Goal: Navigation & Orientation: Find specific page/section

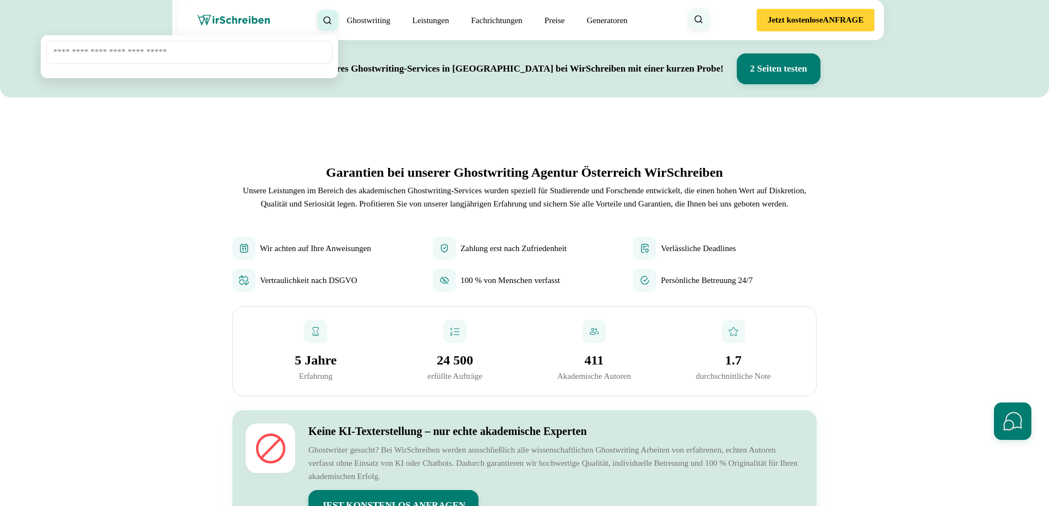
scroll to position [529, 0]
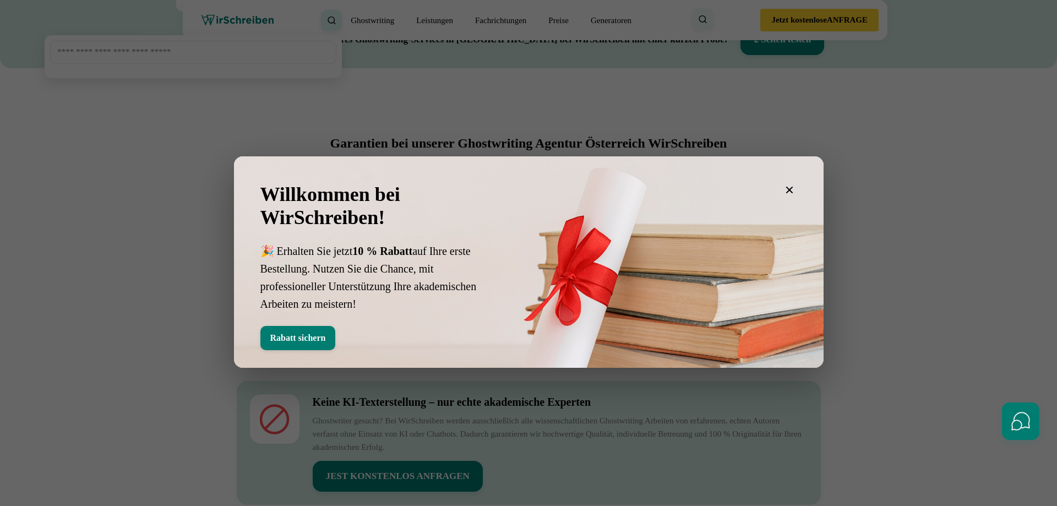
click at [795, 187] on icon "button" at bounding box center [789, 189] width 13 height 13
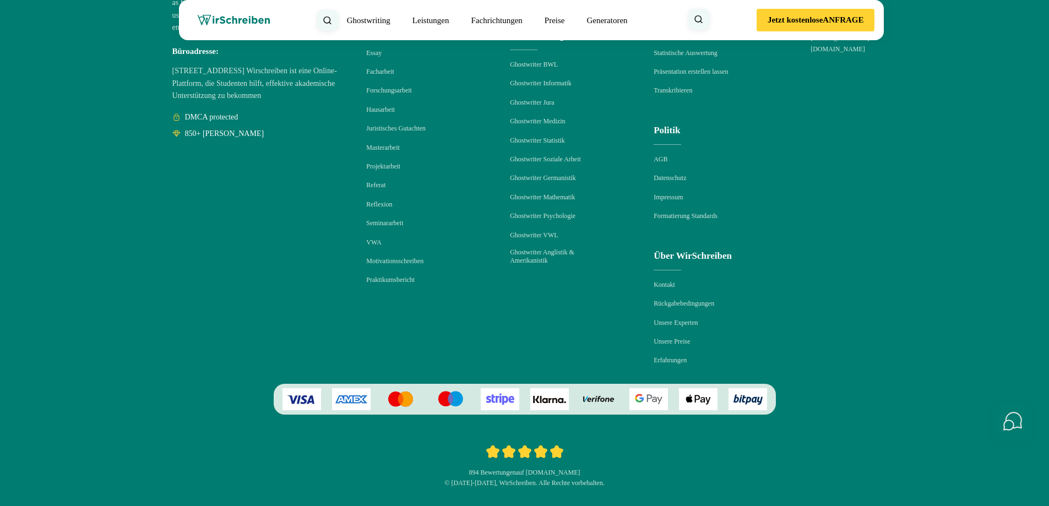
scroll to position [16413, 0]
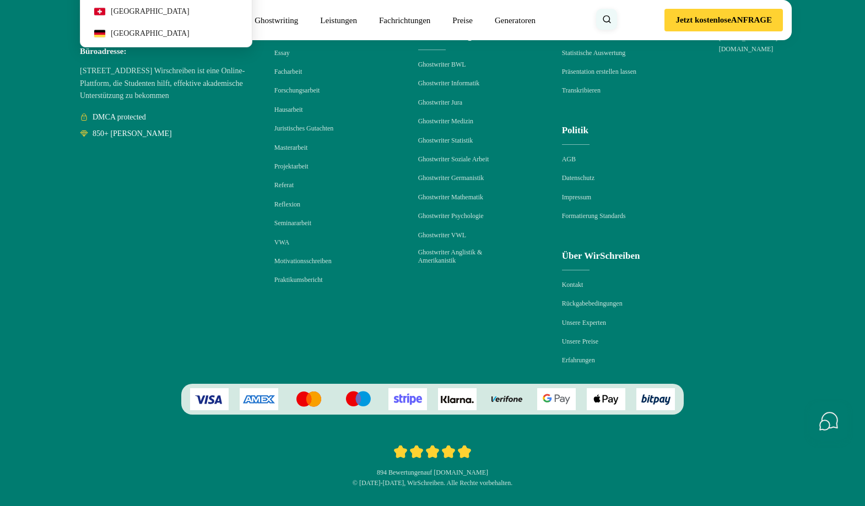
scroll to position [16417, 0]
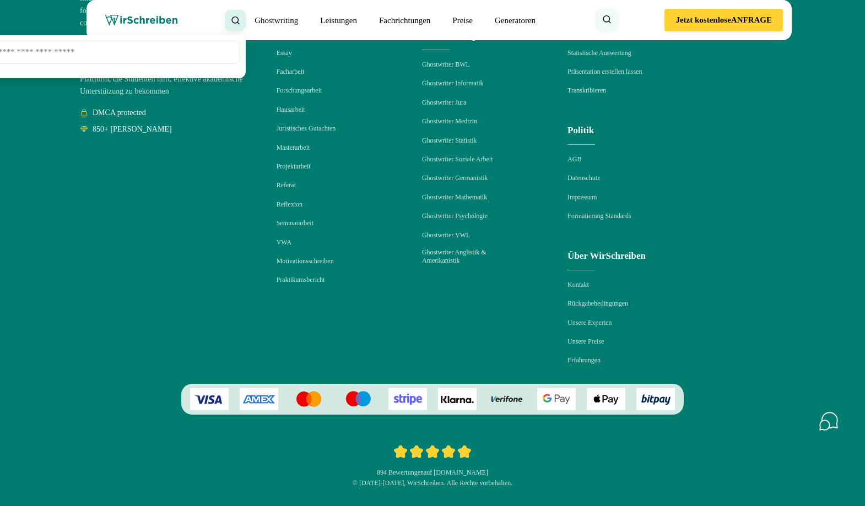
click at [374, 171] on li "Projektarbeit" at bounding box center [324, 166] width 97 height 10
click at [831, 425] on button "Schnellkontakte öffnen" at bounding box center [828, 420] width 37 height 37
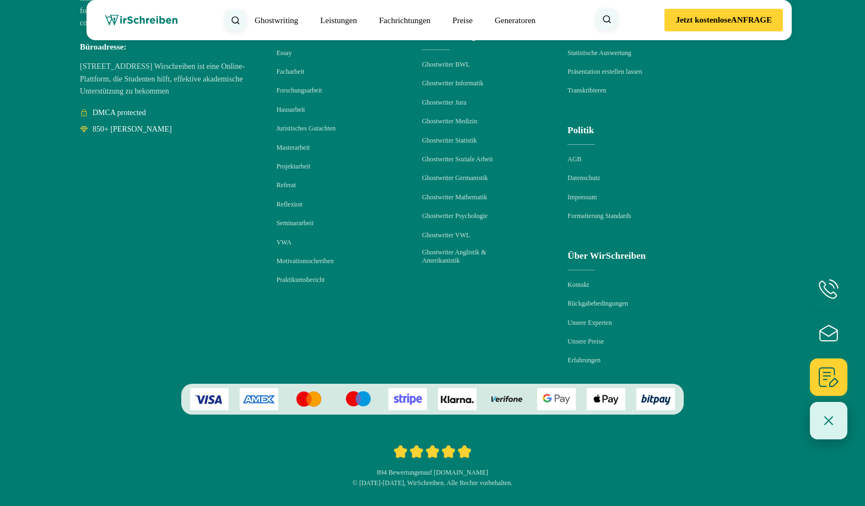
click at [831, 425] on button "Schnellkontakte schließen" at bounding box center [828, 420] width 37 height 37
click at [831, 425] on button "Schnellkontakte öffnen" at bounding box center [828, 420] width 37 height 37
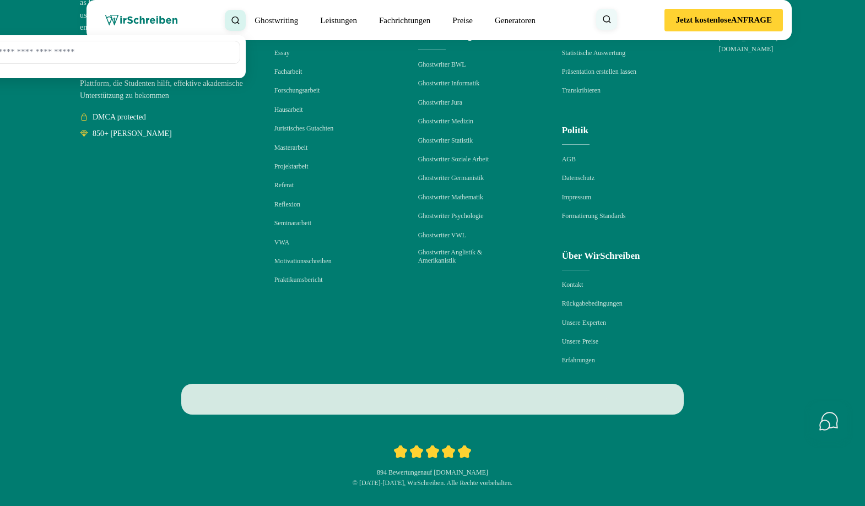
click at [193, 319] on div "Österreich Österreich" at bounding box center [166, 143] width 172 height 471
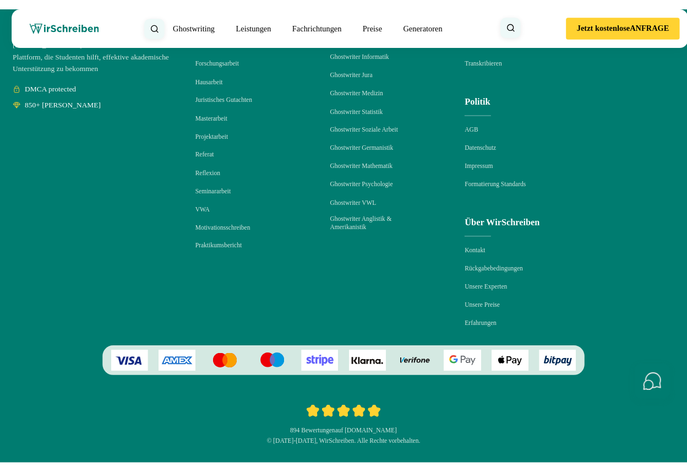
scroll to position [16635, 0]
